Goal: Information Seeking & Learning: Learn about a topic

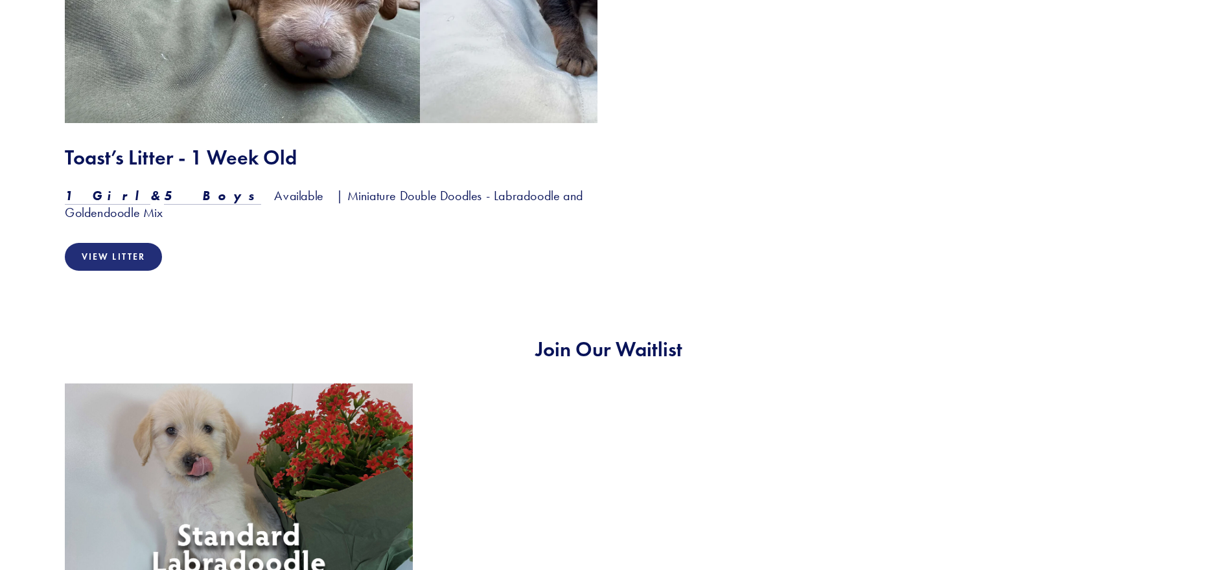
scroll to position [2398, 0]
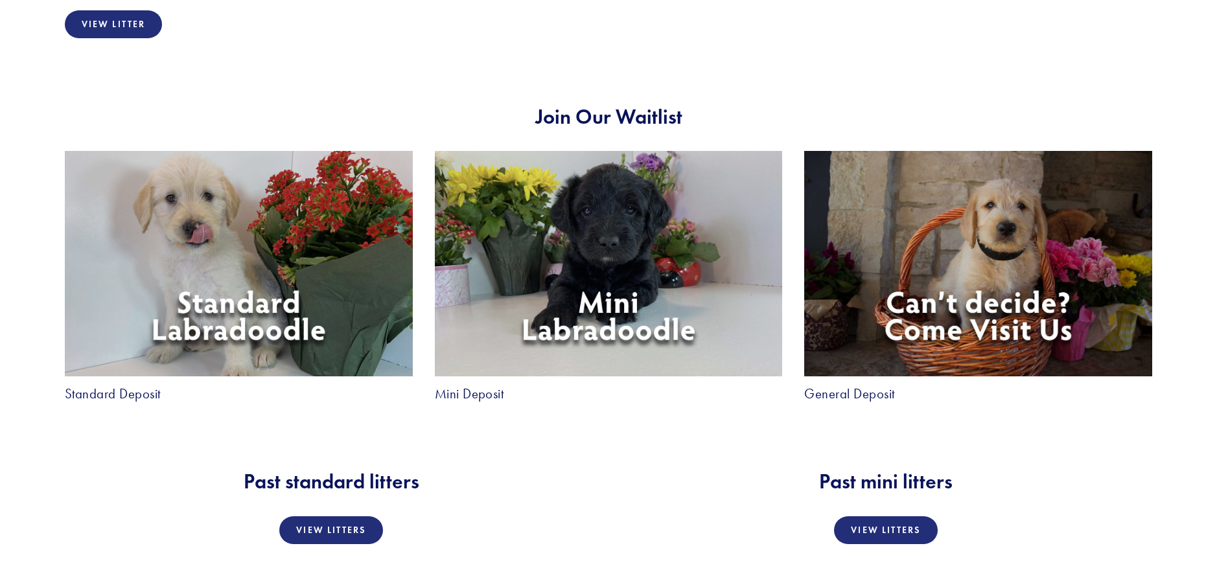
click at [472, 388] on link "Mini Deposit" at bounding box center [469, 395] width 69 height 14
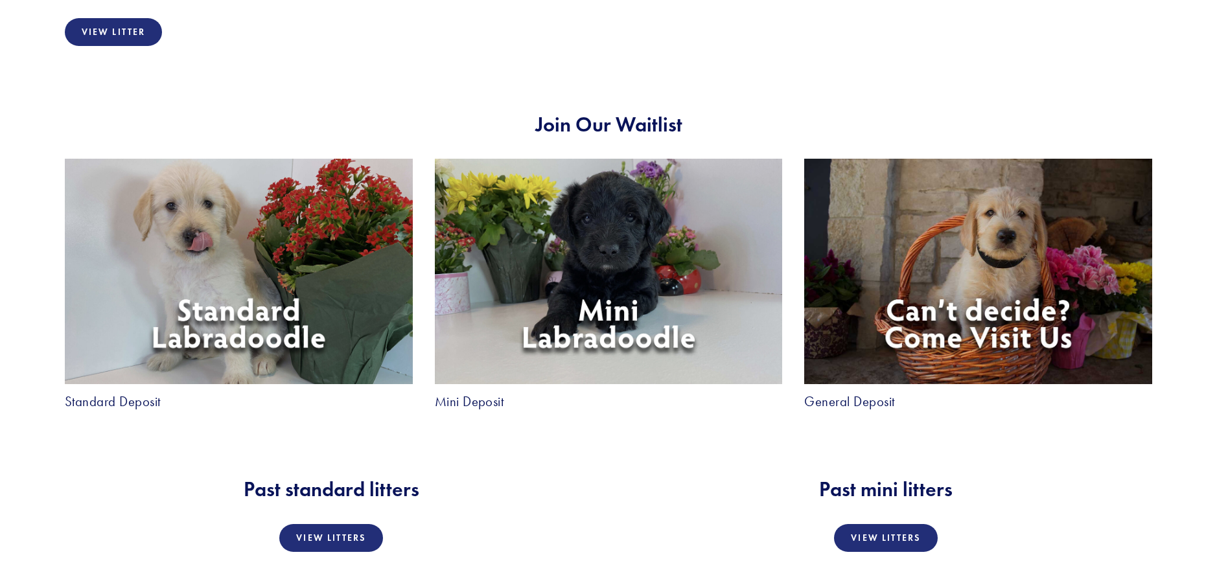
click at [150, 395] on link "Standard Deposit" at bounding box center [113, 402] width 96 height 14
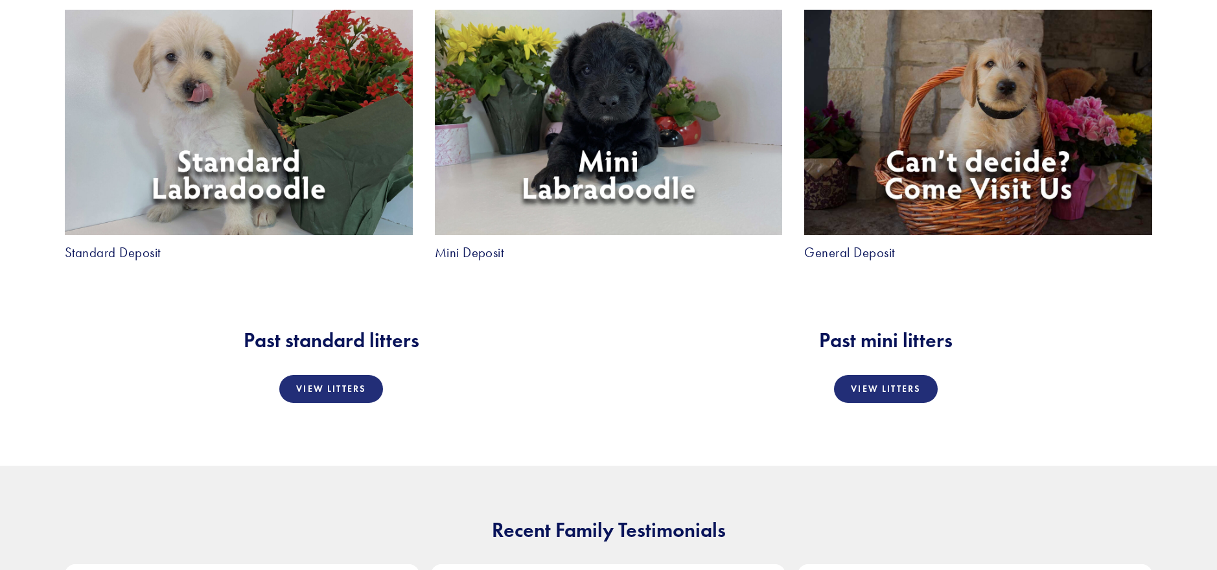
scroll to position [2310, 0]
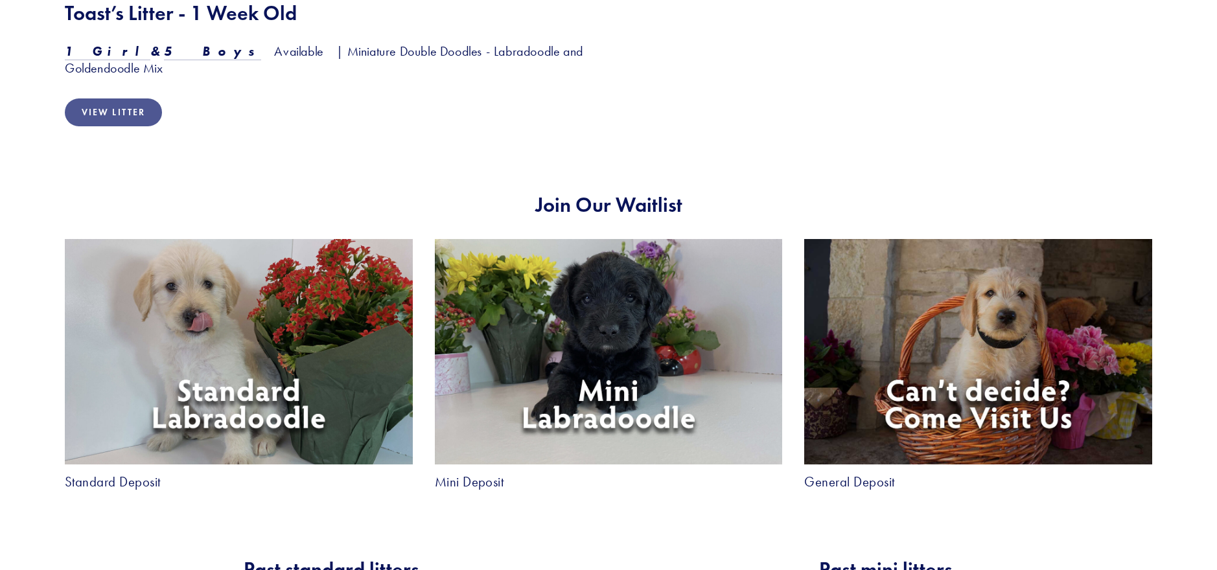
click at [154, 99] on link "View Litter" at bounding box center [113, 113] width 97 height 28
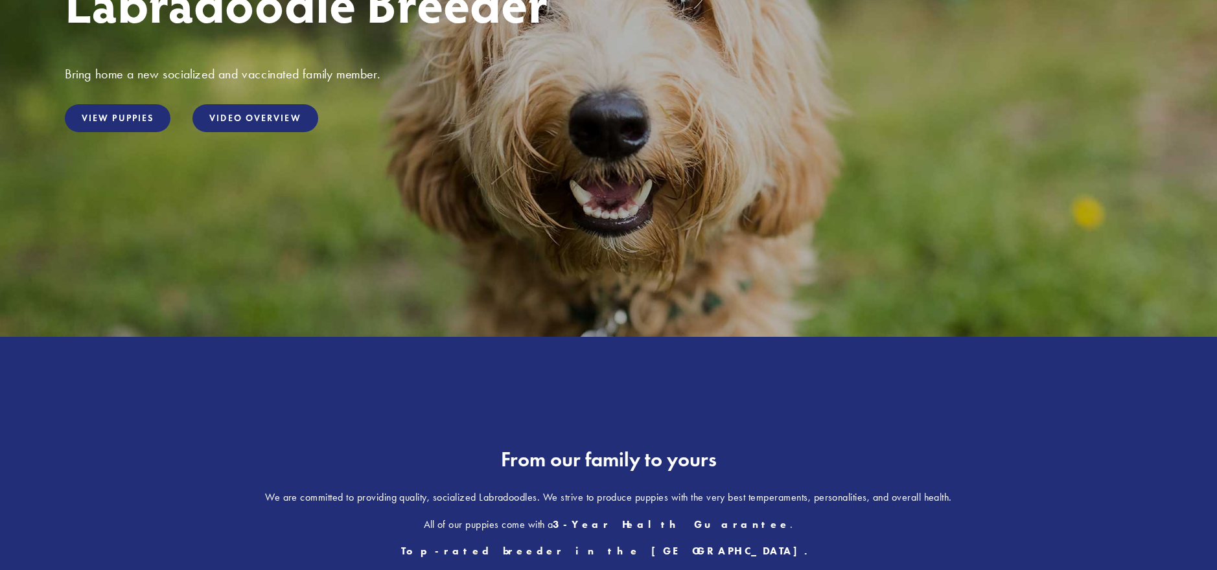
scroll to position [210, 0]
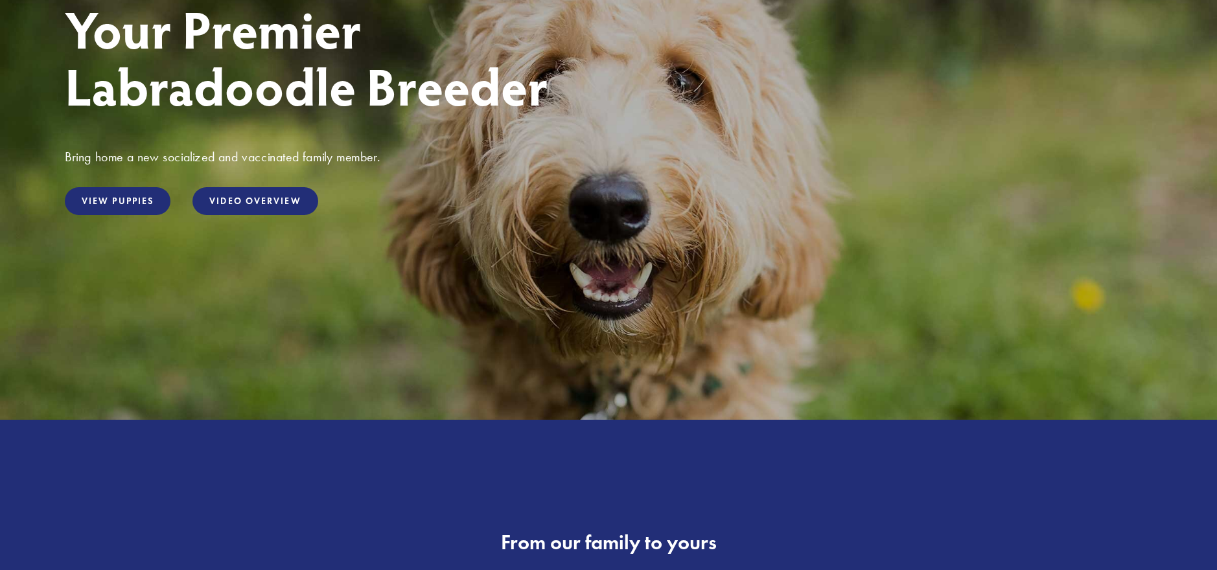
drag, startPoint x: 642, startPoint y: 5, endPoint x: 516, endPoint y: -8, distance: 126.4
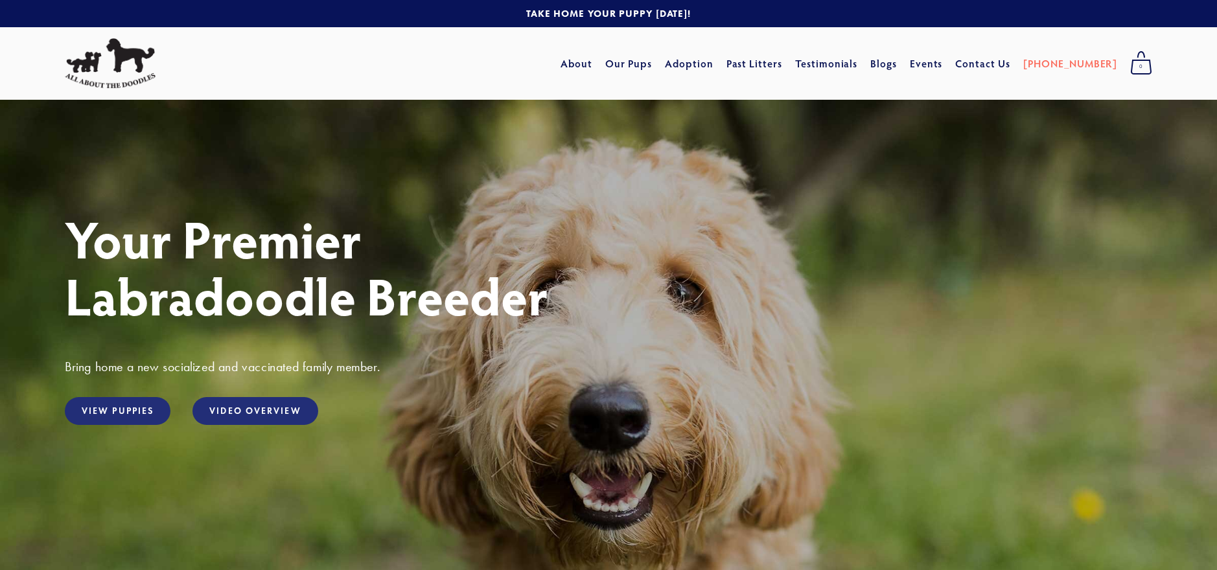
drag, startPoint x: 516, startPoint y: -8, endPoint x: 194, endPoint y: 75, distance: 332.0
click at [202, 80] on div at bounding box center [208, 64] width 300 height 60
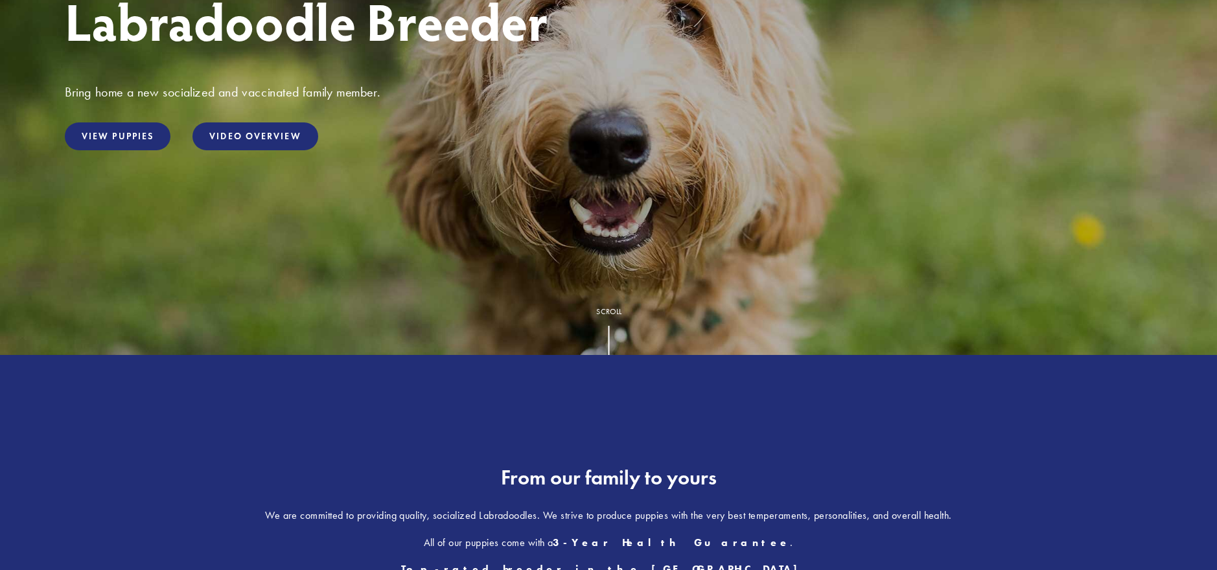
scroll to position [389, 0]
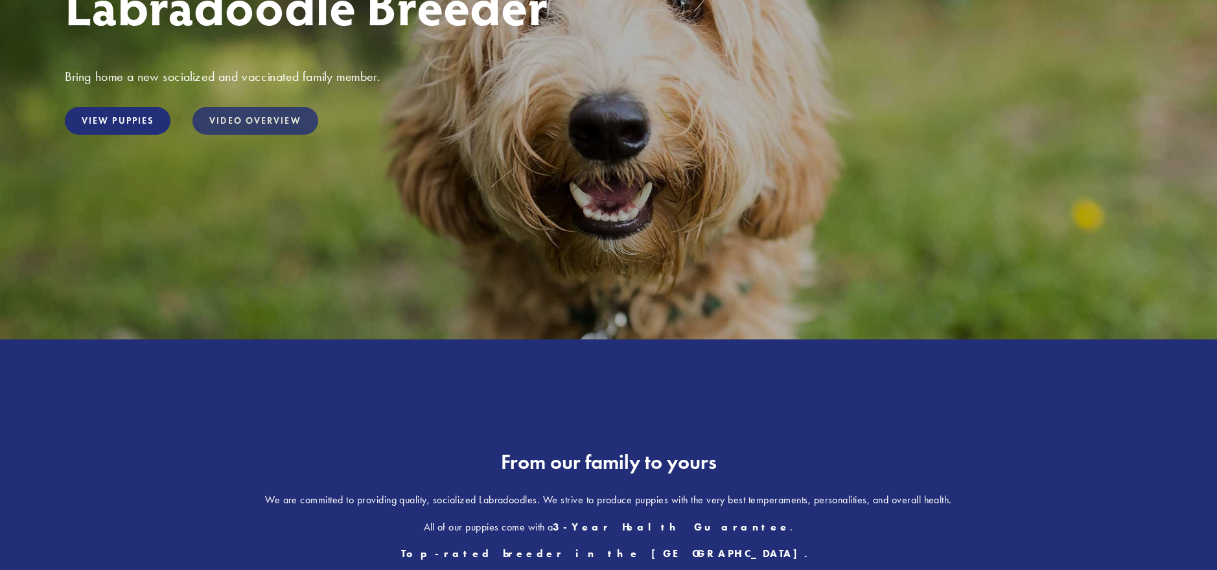
click at [287, 124] on link "Video Overview" at bounding box center [255, 121] width 125 height 28
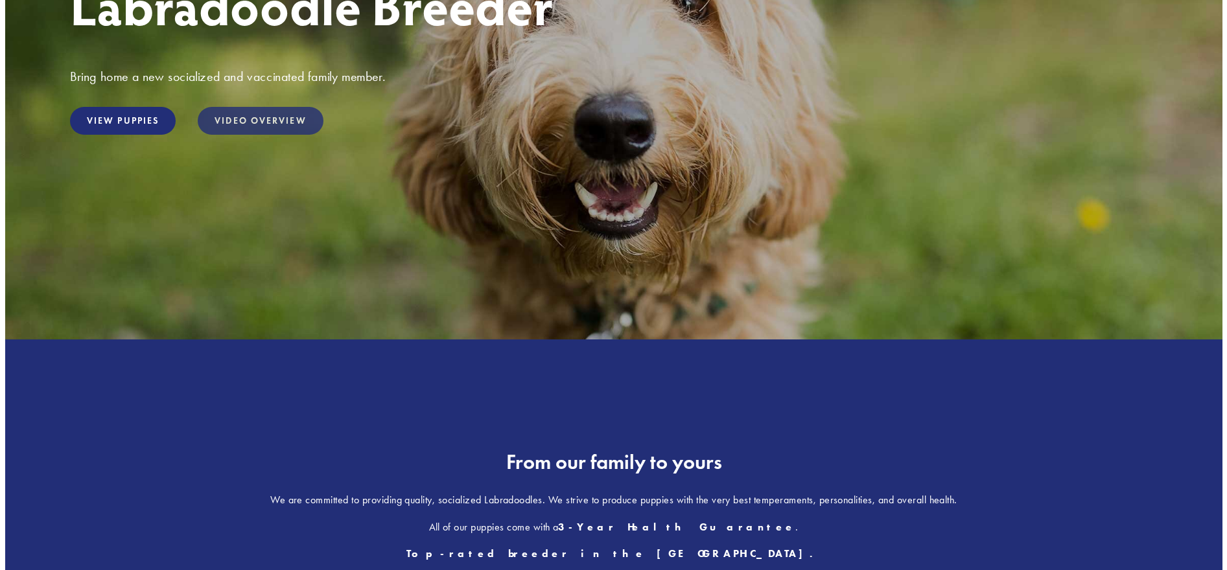
scroll to position [291, 0]
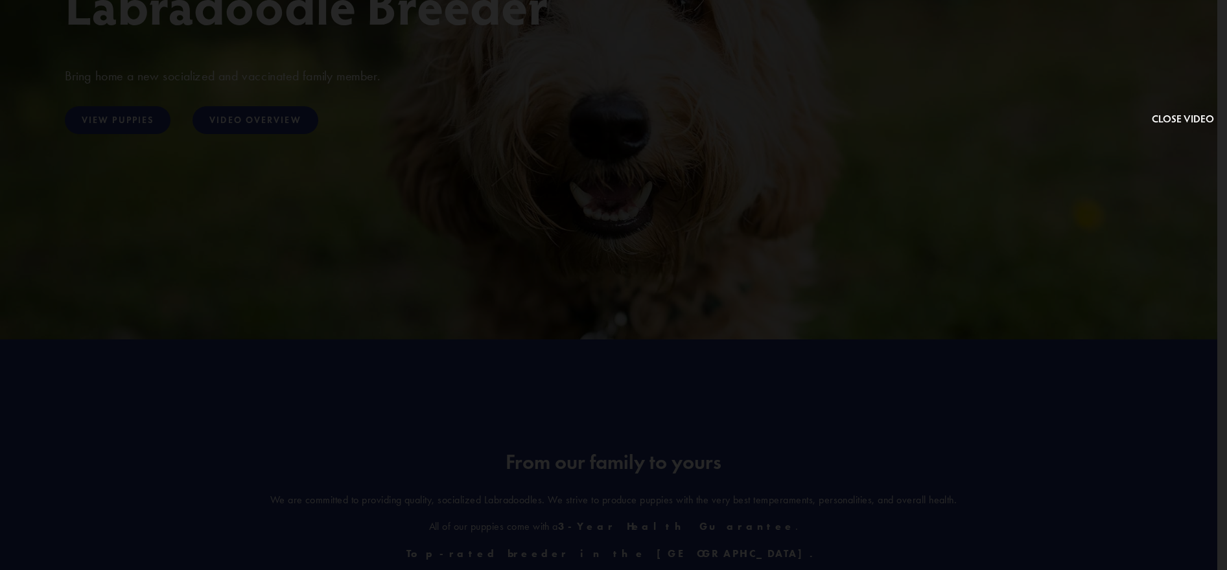
click at [1163, 111] on button at bounding box center [1183, 70] width 62 height 114
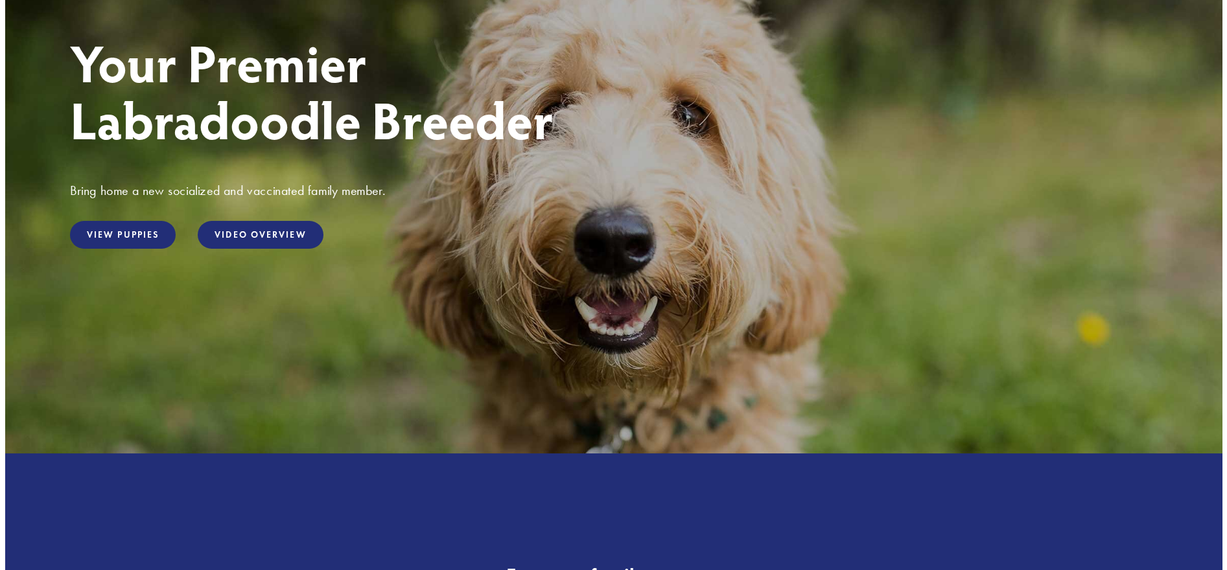
scroll to position [0, 0]
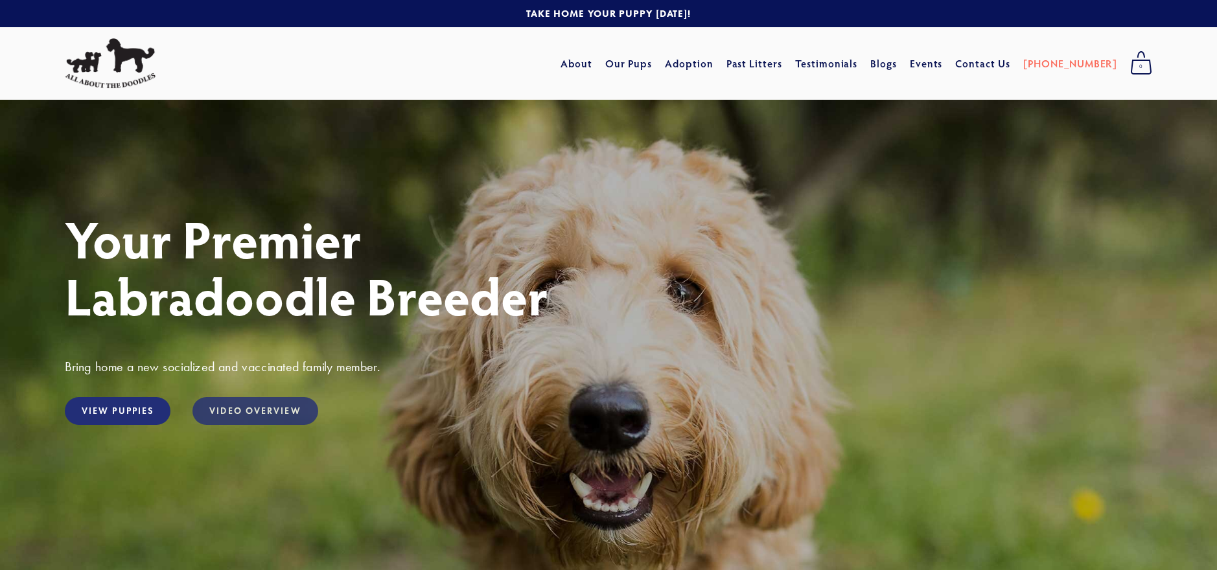
click at [274, 406] on link "Video Overview" at bounding box center [255, 411] width 125 height 28
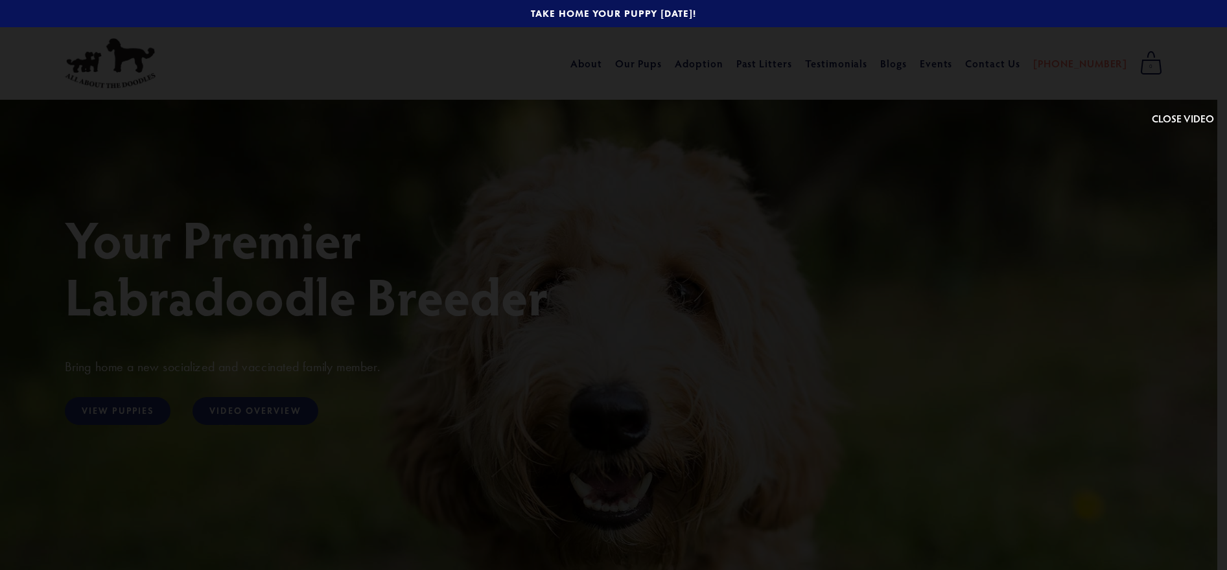
click at [1217, 50] on div at bounding box center [613, 285] width 1227 height 570
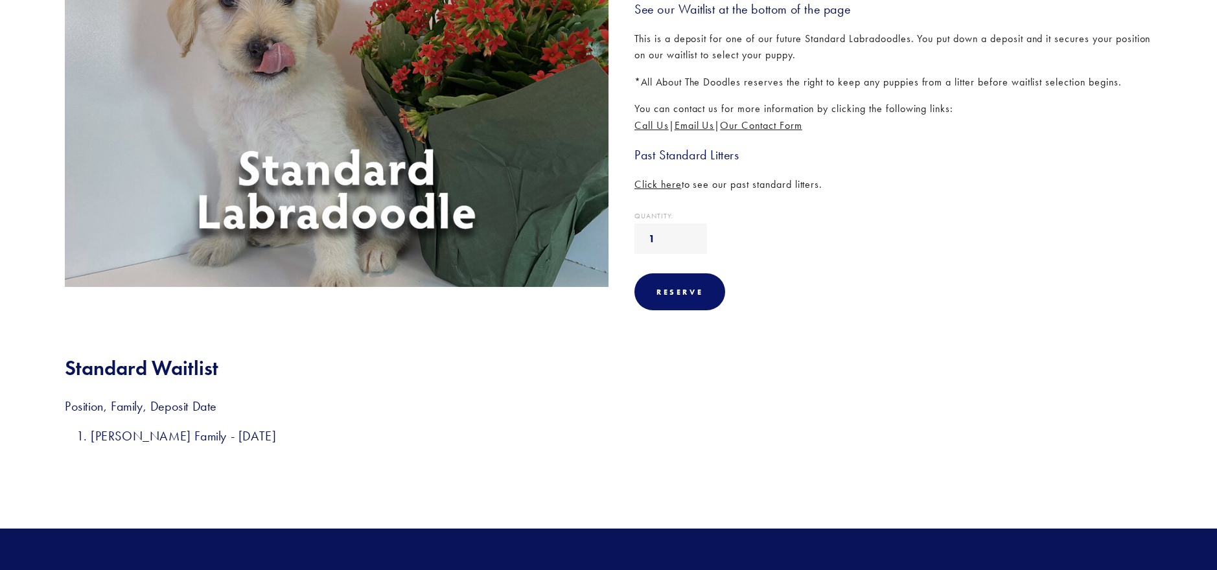
scroll to position [324, 0]
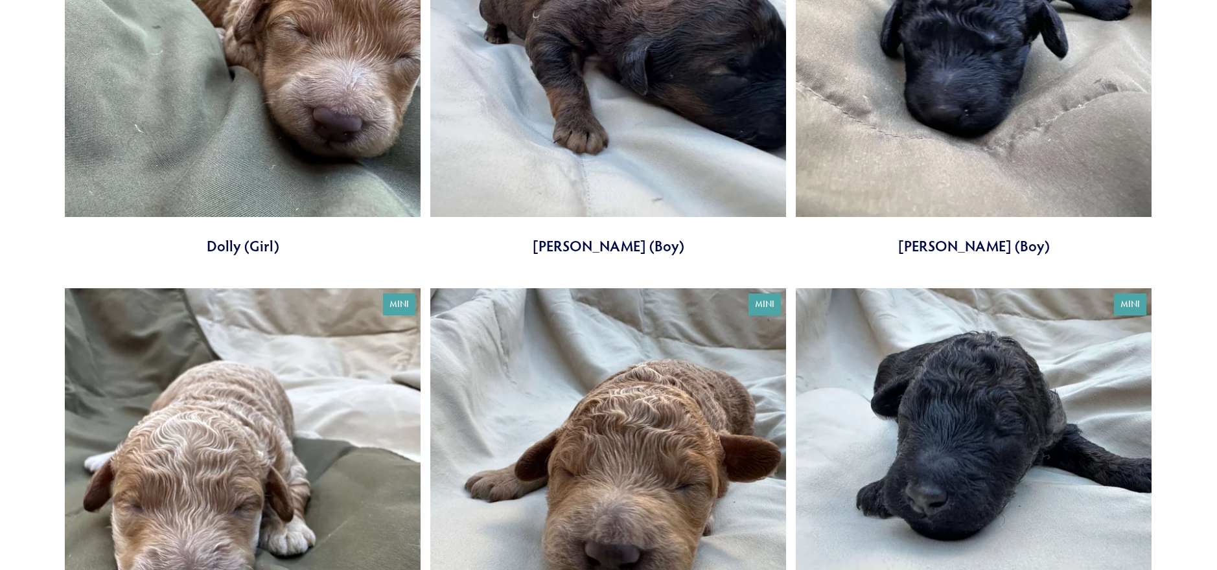
scroll to position [651, 0]
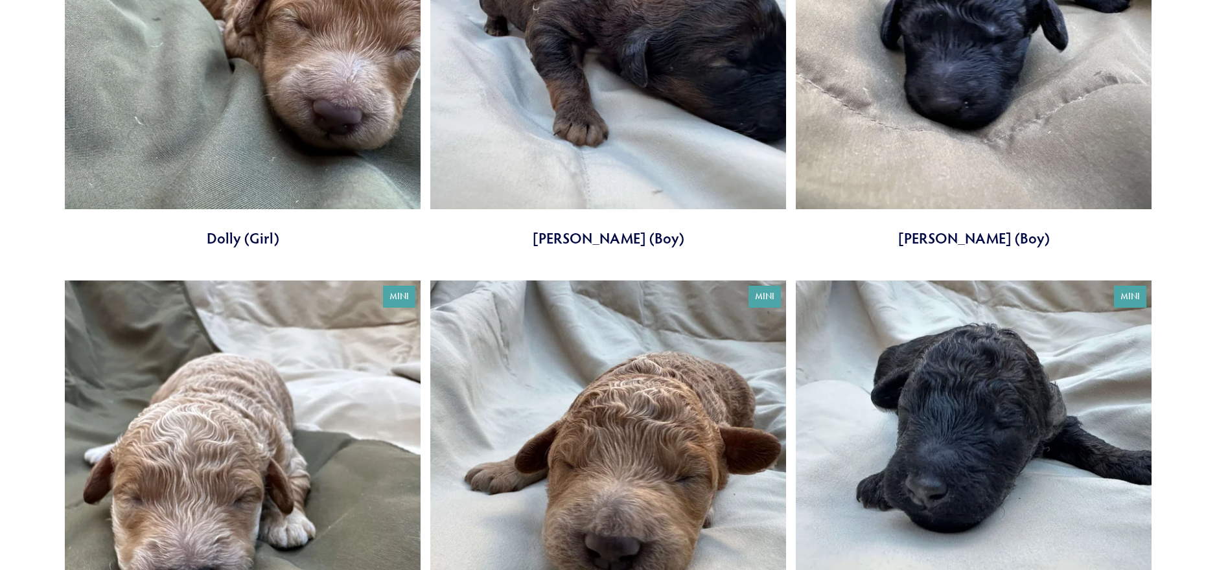
click at [270, 185] on link at bounding box center [243, 51] width 356 height 395
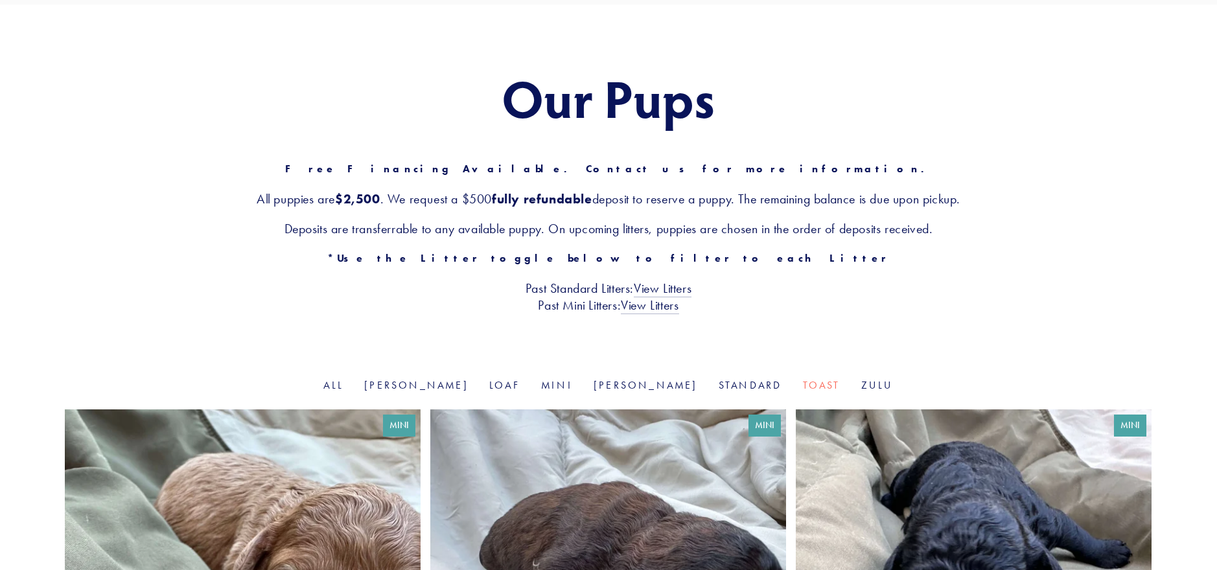
scroll to position [0, 0]
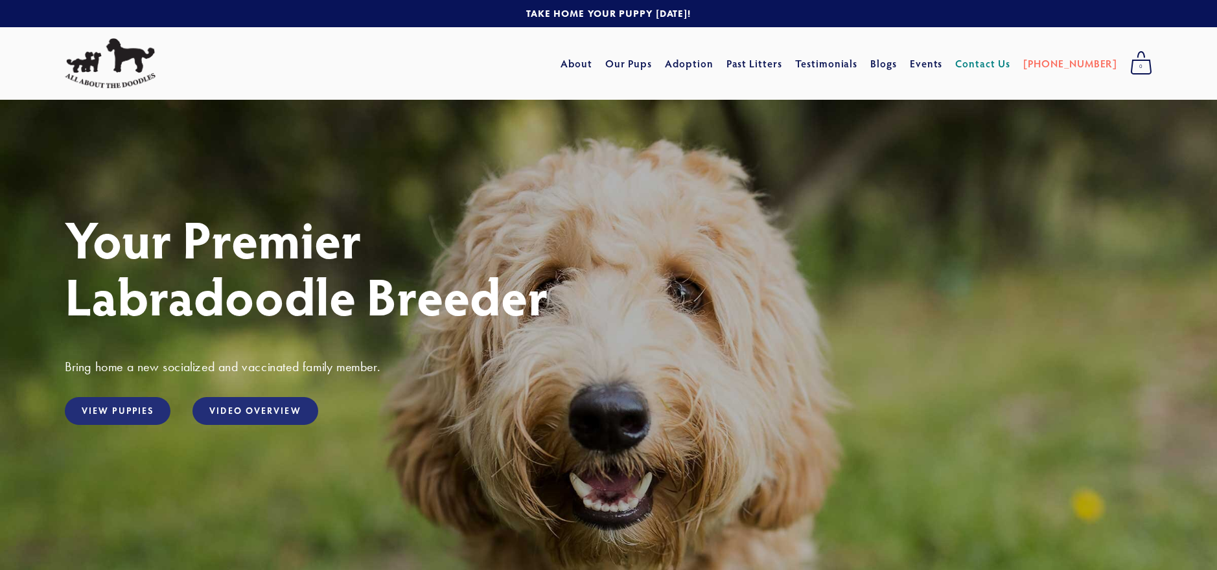
click at [1011, 62] on link "Contact Us" at bounding box center [982, 63] width 55 height 23
